Goal: Task Accomplishment & Management: Use online tool/utility

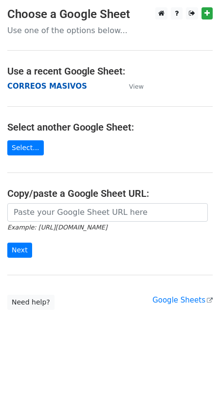
click at [51, 83] on strong "CORREOS MASIVOS" at bounding box center [47, 86] width 80 height 9
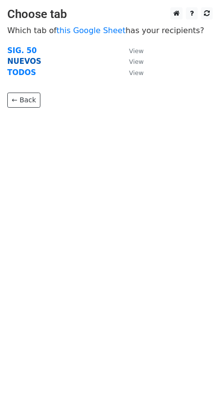
click at [24, 61] on strong "NUEVOS" at bounding box center [24, 61] width 34 height 9
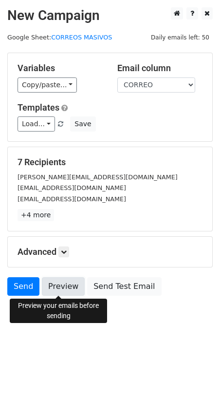
click at [62, 284] on link "Preview" at bounding box center [63, 286] width 43 height 19
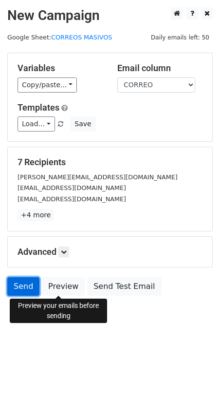
click at [23, 291] on link "Send" at bounding box center [23, 286] width 32 height 19
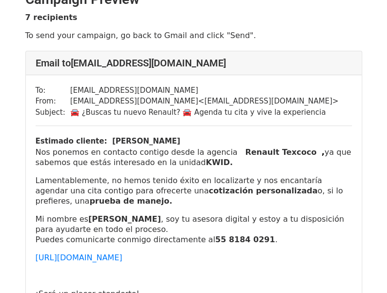
scroll to position [49, 0]
